Goal: Information Seeking & Learning: Learn about a topic

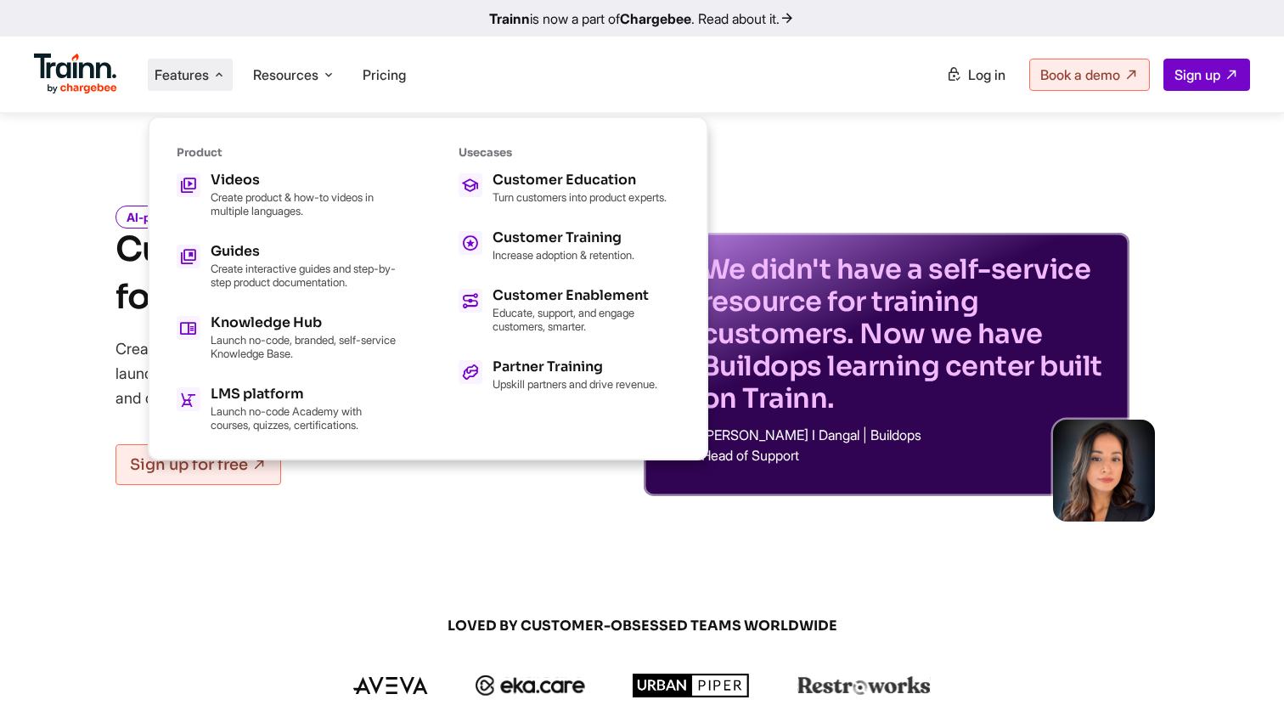
scroll to position [1832, 0]
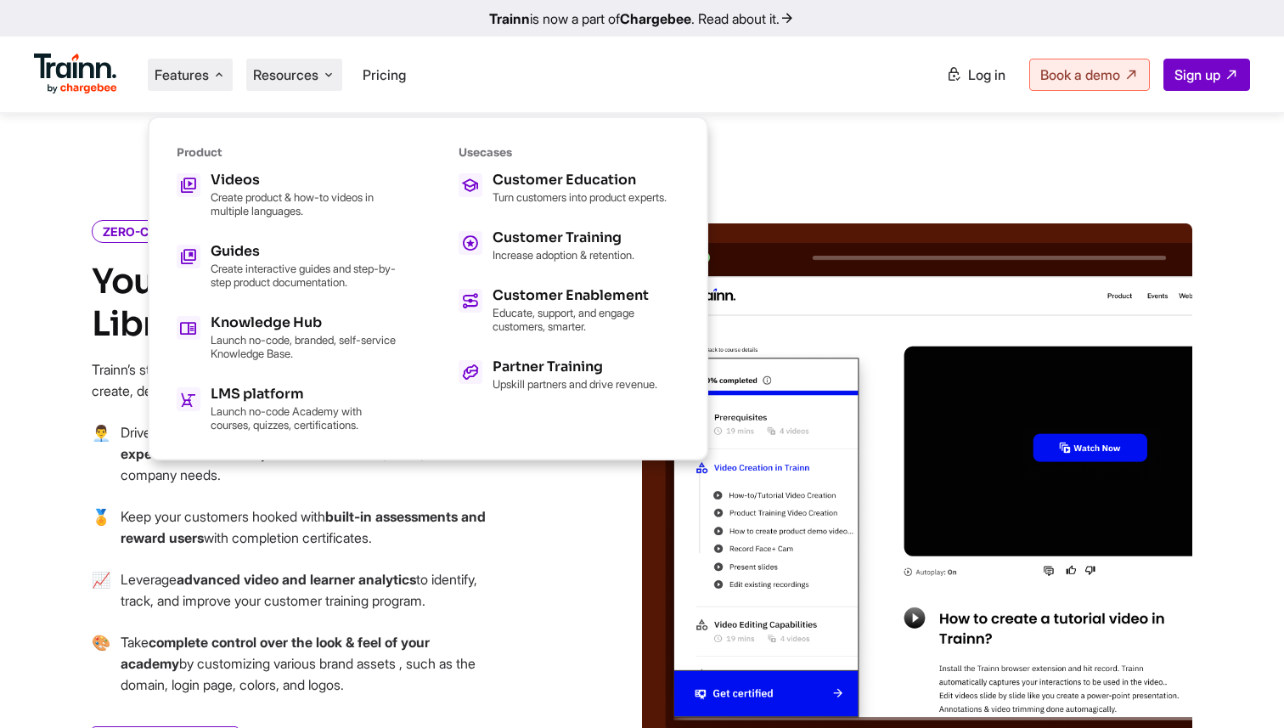
click at [281, 67] on span "Resources" at bounding box center [285, 74] width 65 height 19
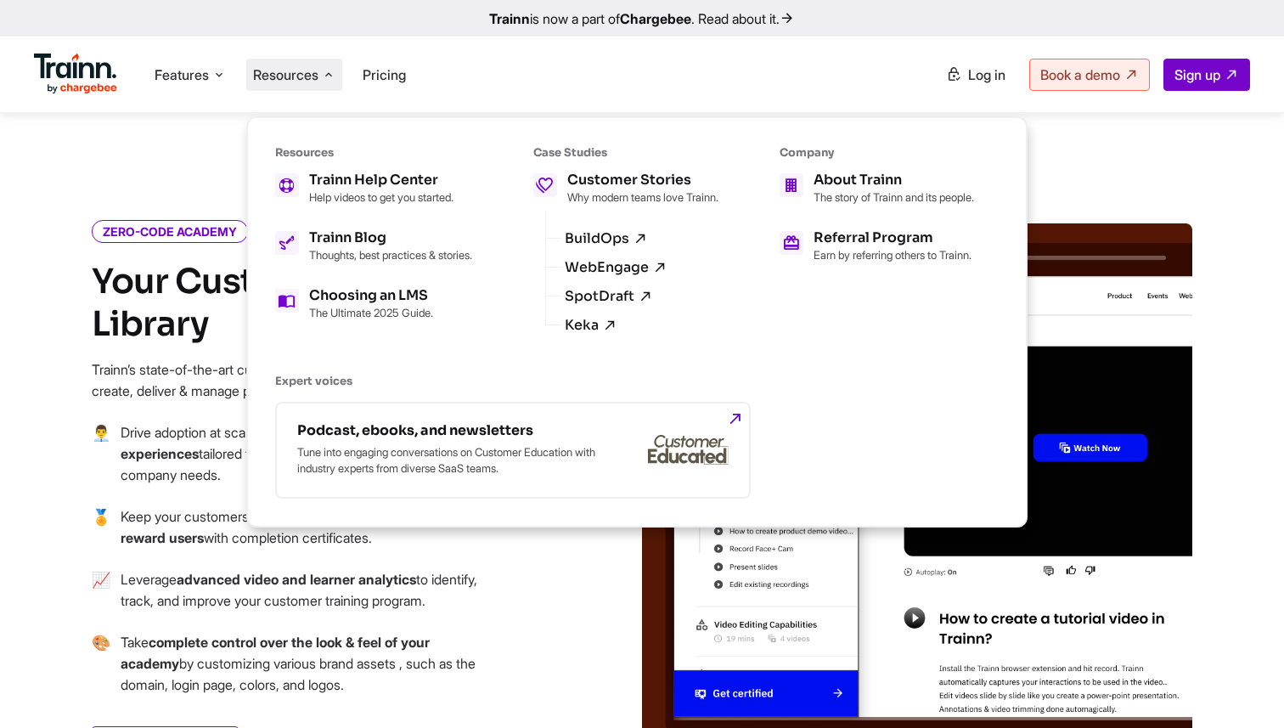
click at [170, 291] on h4 "Your Customer Learning Library" at bounding box center [296, 303] width 408 height 85
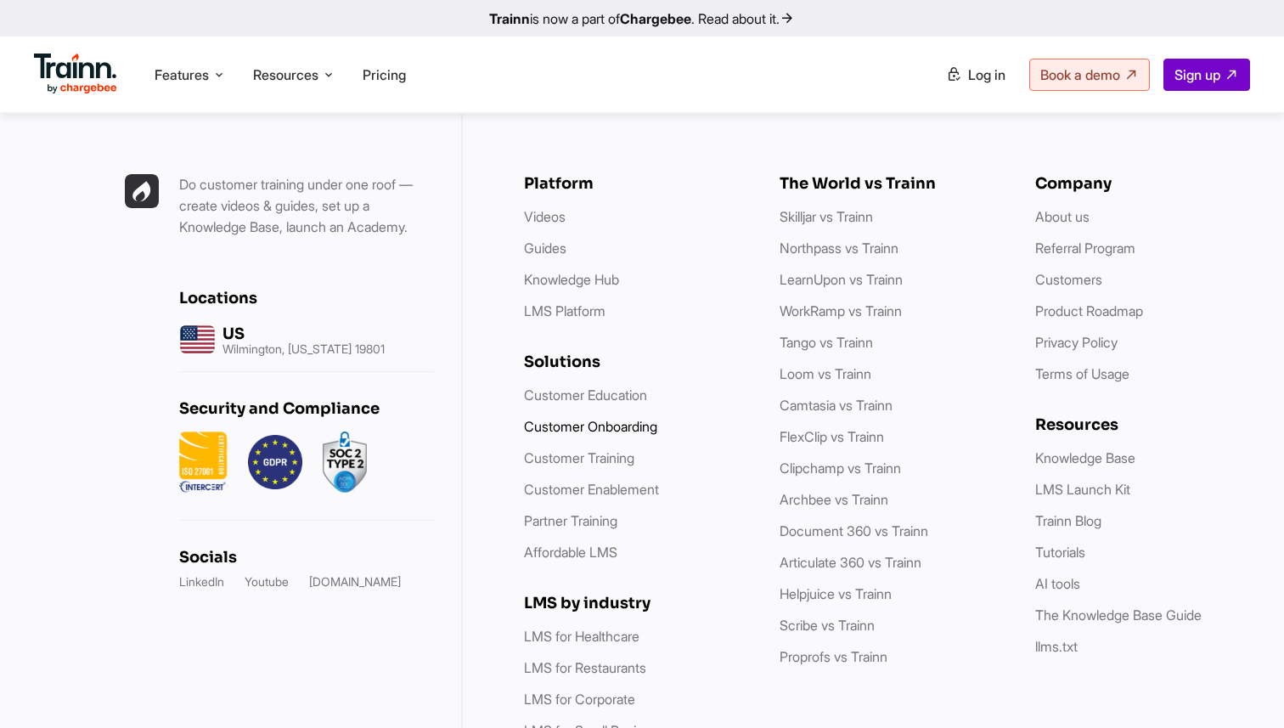
scroll to position [4913, 0]
click at [581, 302] on link "LMS Platform" at bounding box center [565, 310] width 82 height 17
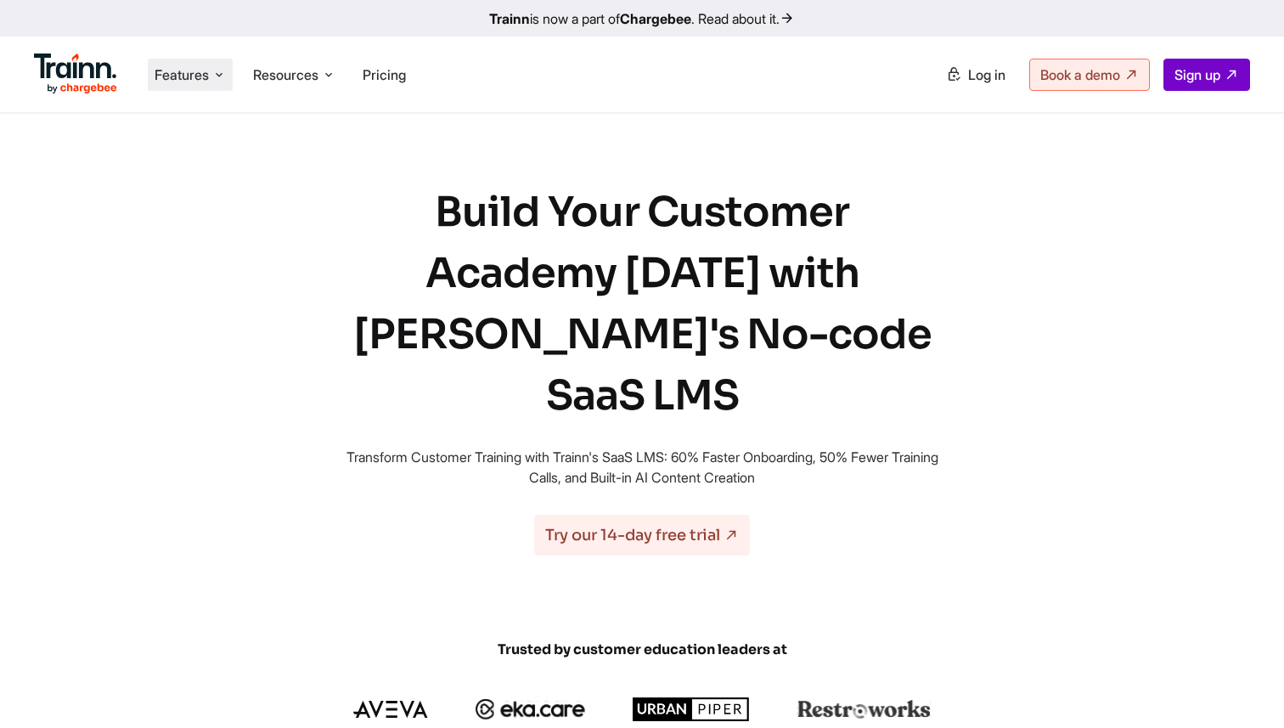
click at [176, 78] on span "Features" at bounding box center [182, 74] width 54 height 19
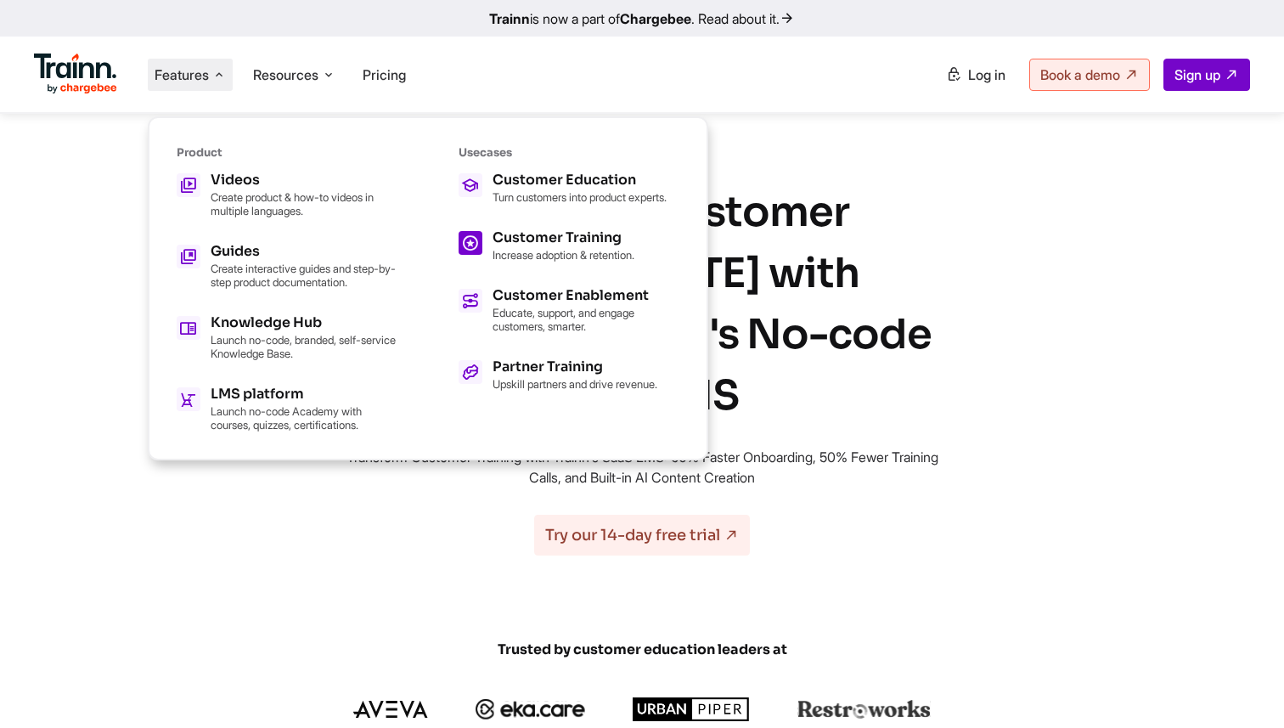
click at [488, 253] on link "Customer Training Increase adoption & retention." at bounding box center [569, 246] width 221 height 31
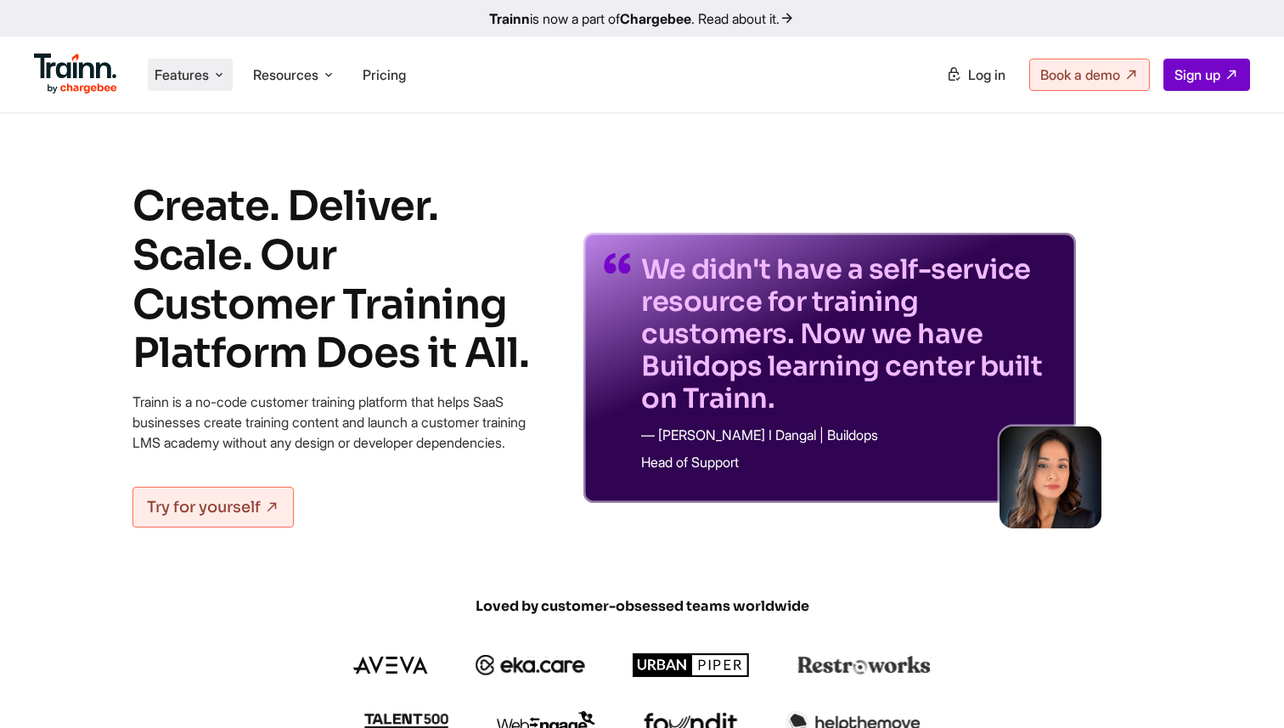
click at [212, 76] on li "Features Product Videos Create product & how-to videos in multiple languages. G…" at bounding box center [190, 75] width 85 height 32
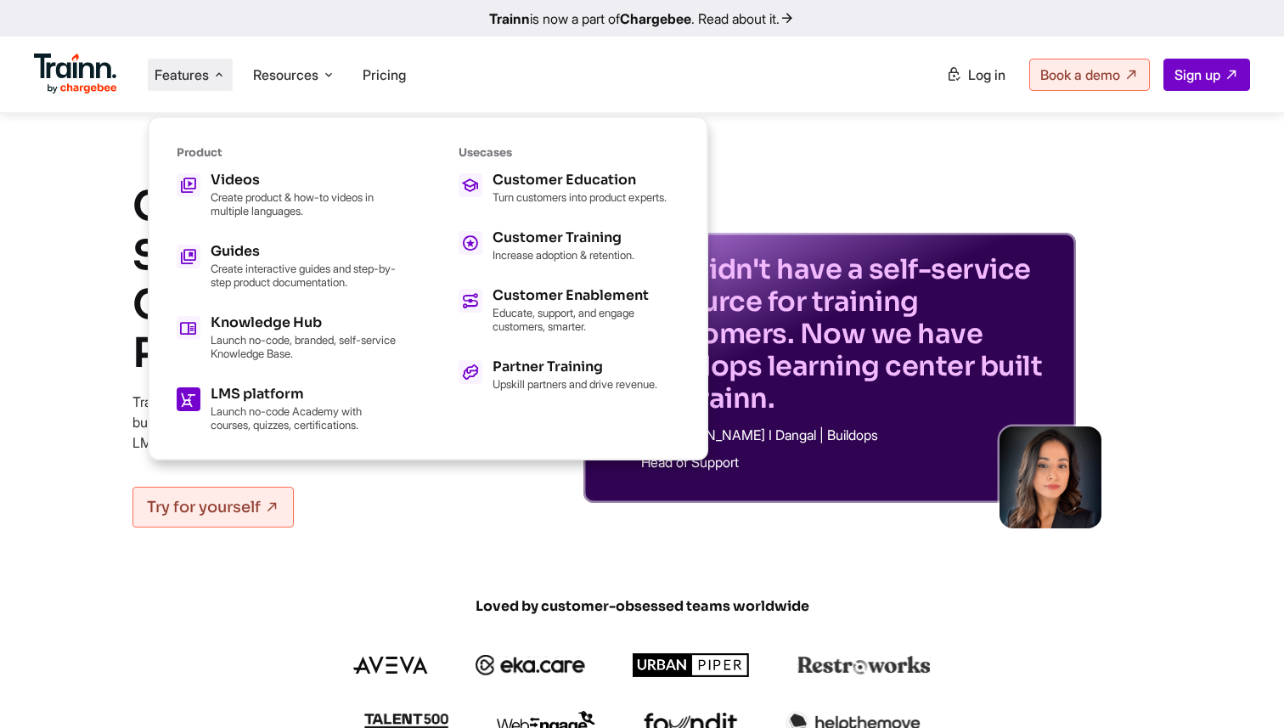
click at [217, 404] on p "Launch no-code Academy with courses, quizzes, certifications." at bounding box center [304, 417] width 187 height 27
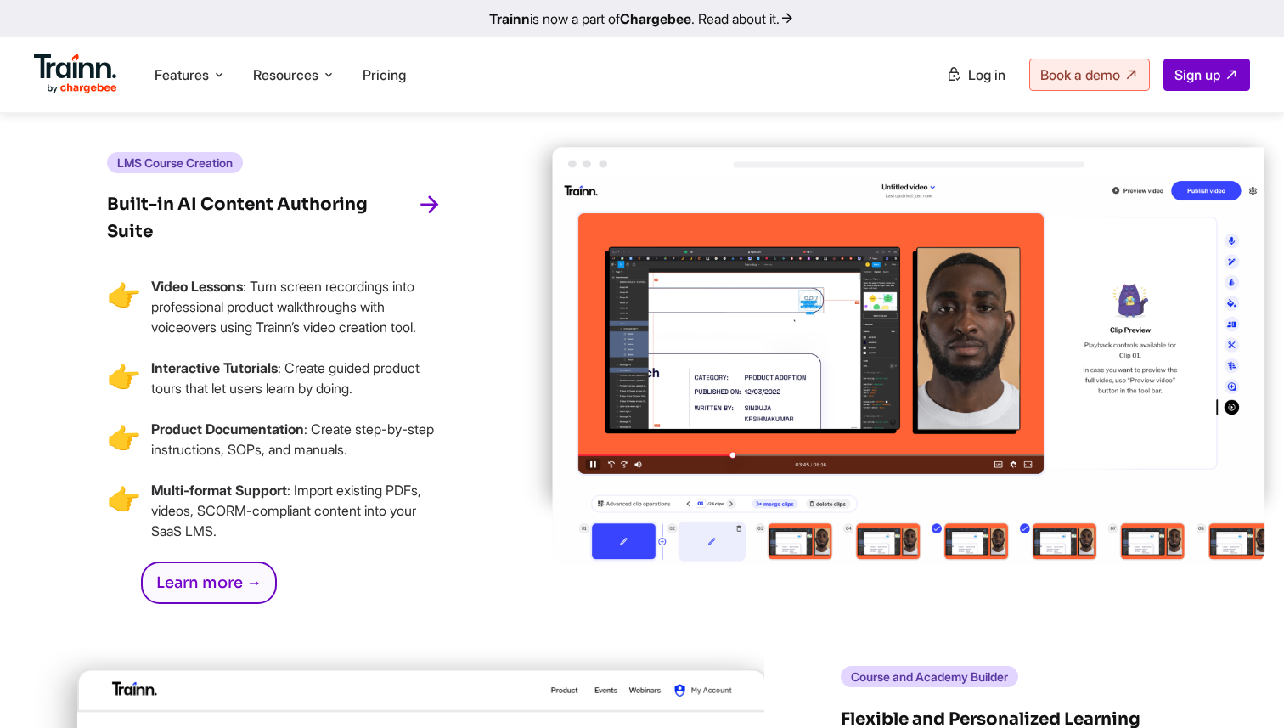
scroll to position [3211, 0]
